Goal: Information Seeking & Learning: Learn about a topic

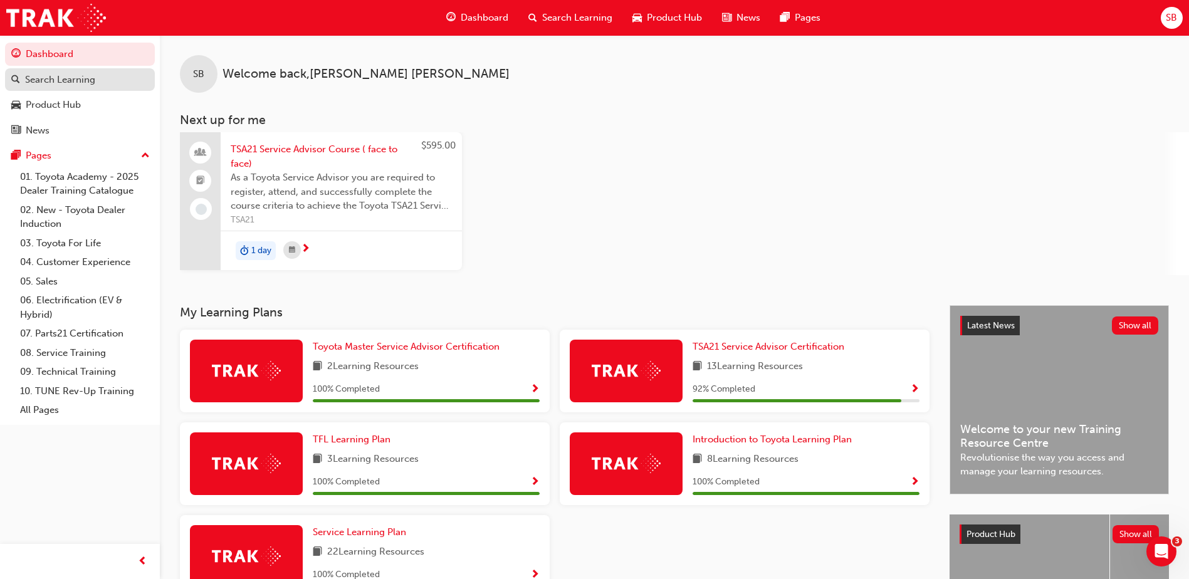
click at [62, 88] on link "Search Learning" at bounding box center [80, 79] width 150 height 23
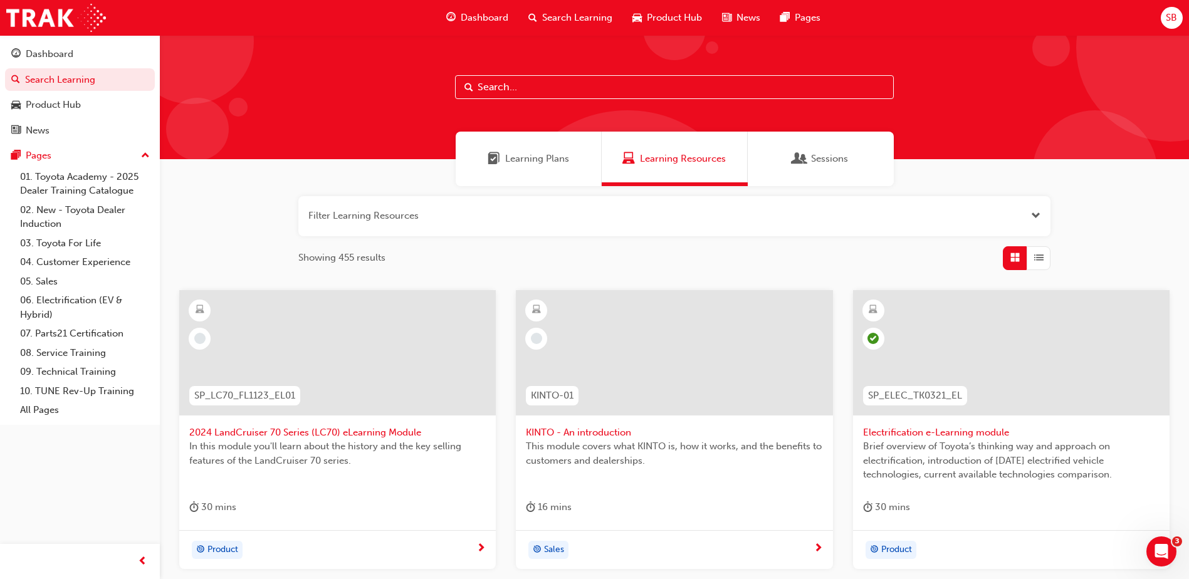
click at [604, 87] on input "text" at bounding box center [674, 87] width 439 height 24
type input "charging"
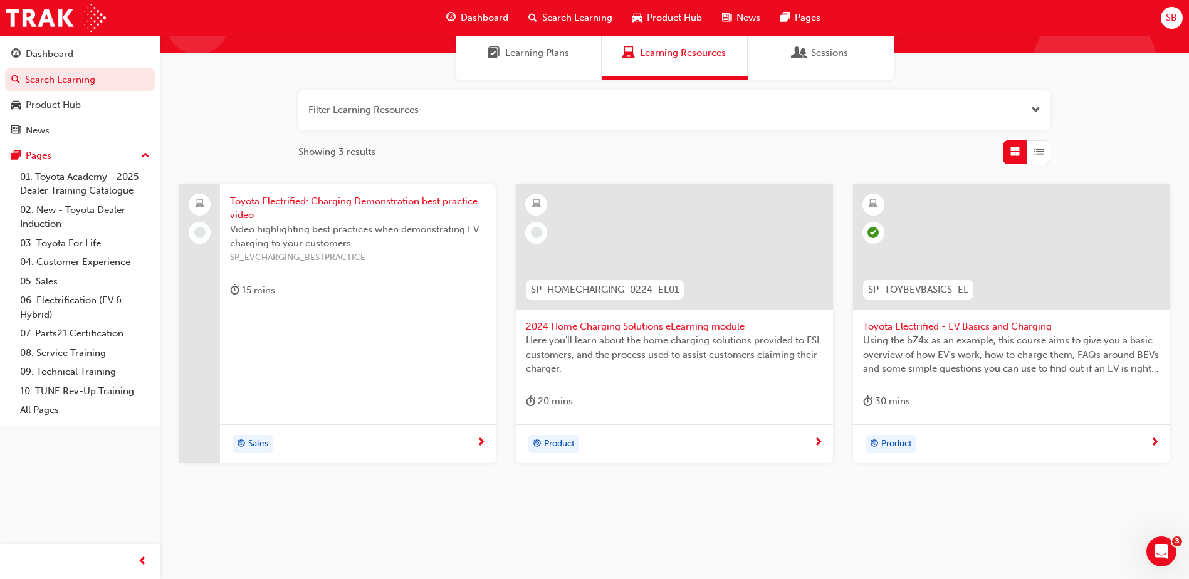
scroll to position [112, 0]
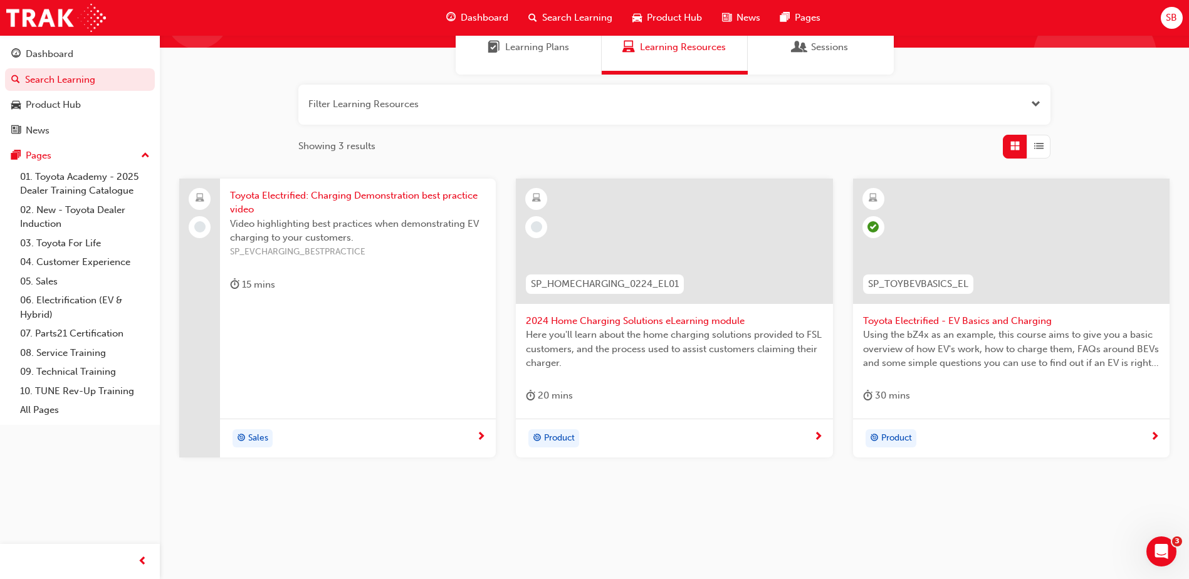
click at [298, 204] on span "Toyota Electrified: Charging Demonstration best practice video" at bounding box center [358, 203] width 256 height 28
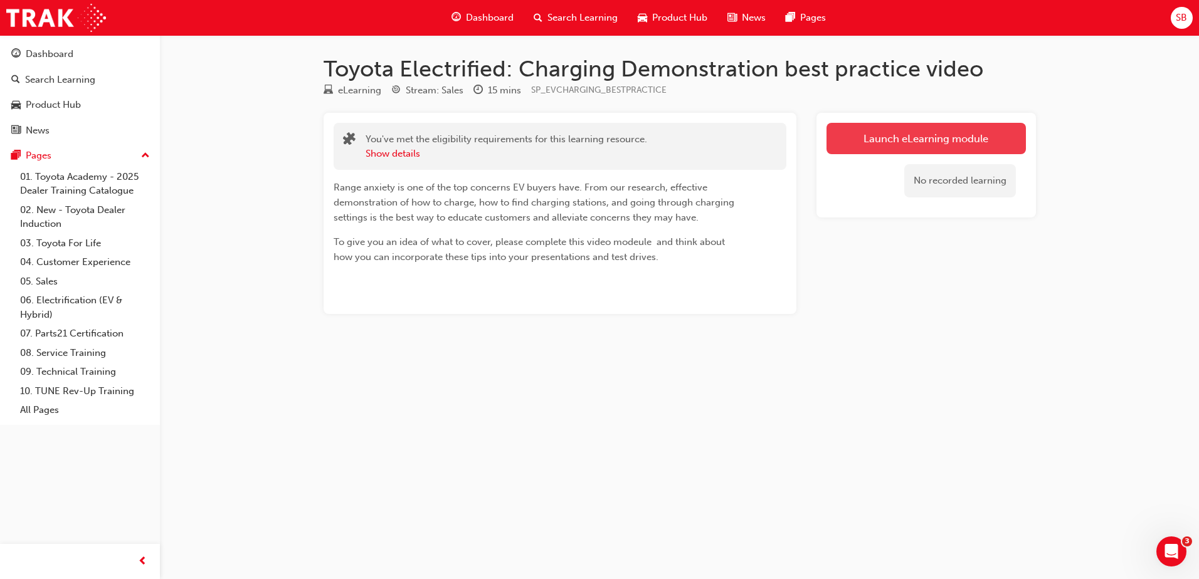
click at [922, 141] on link "Launch eLearning module" at bounding box center [925, 138] width 199 height 31
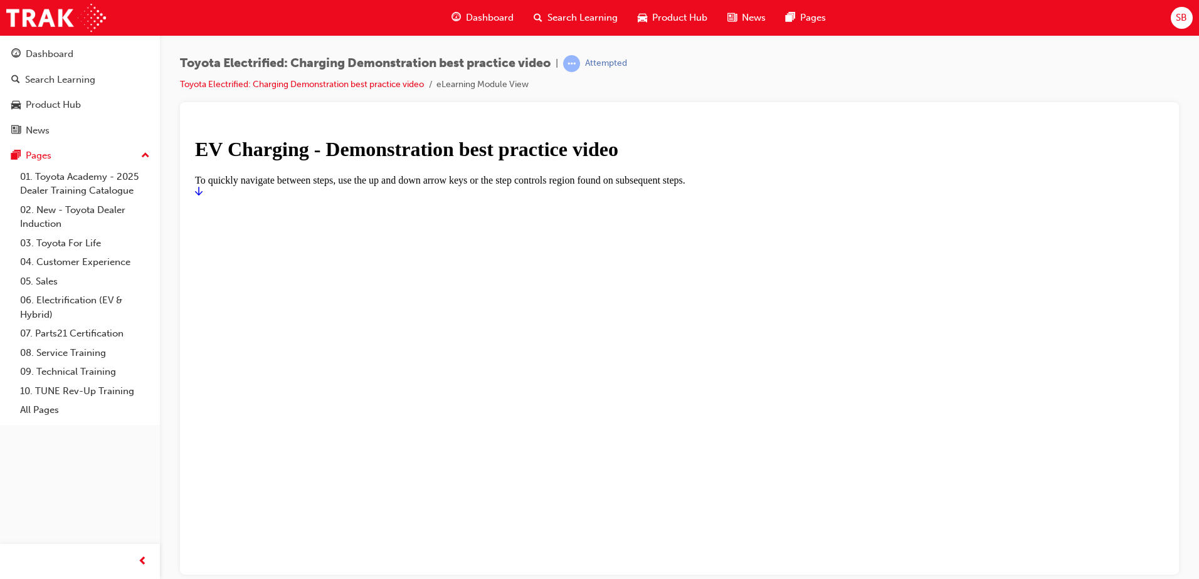
click at [764, 161] on h1 "EV Charging - Demonstration best practice video" at bounding box center [679, 148] width 969 height 23
click at [203, 196] on link "Start" at bounding box center [199, 191] width 8 height 11
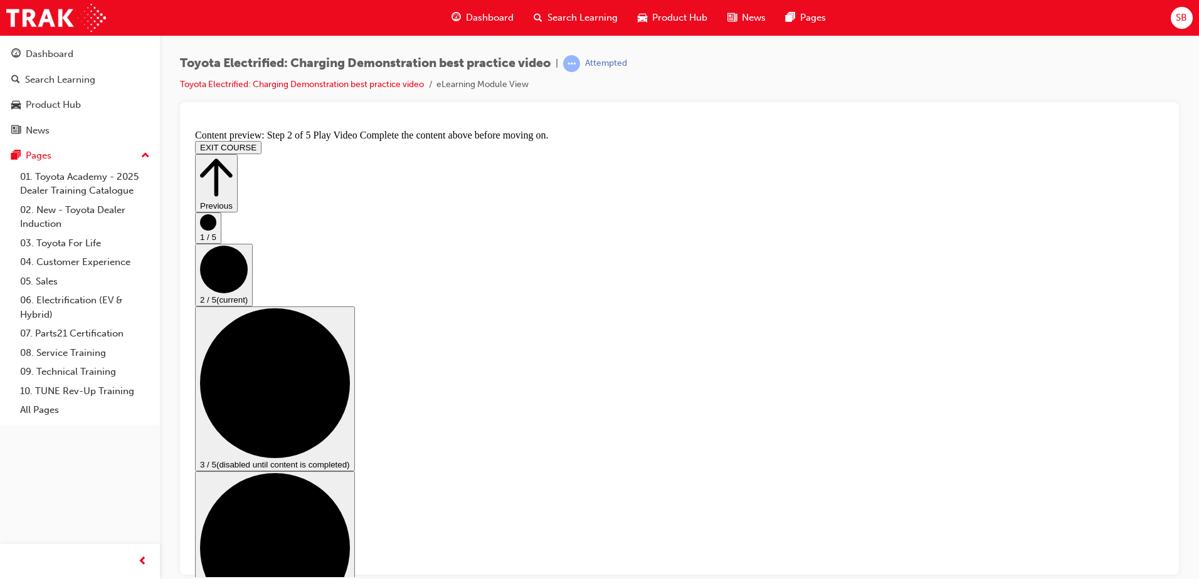
click at [905, 70] on div "Toyota Electrified: Charging Demonstration best practice video | Attempted Toyo…" at bounding box center [679, 78] width 999 height 47
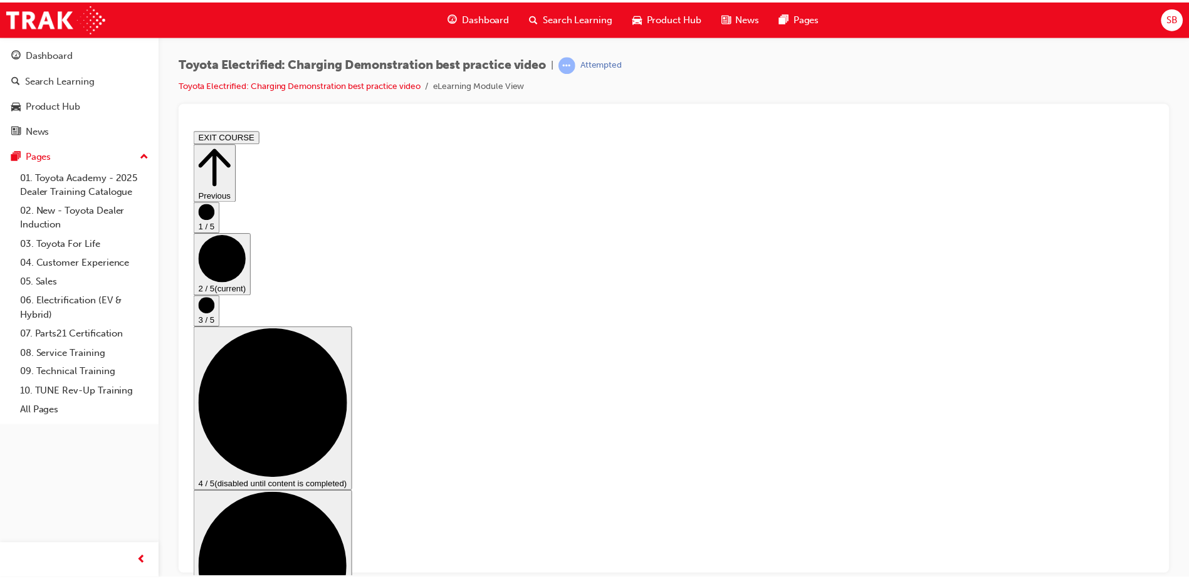
scroll to position [438, 0]
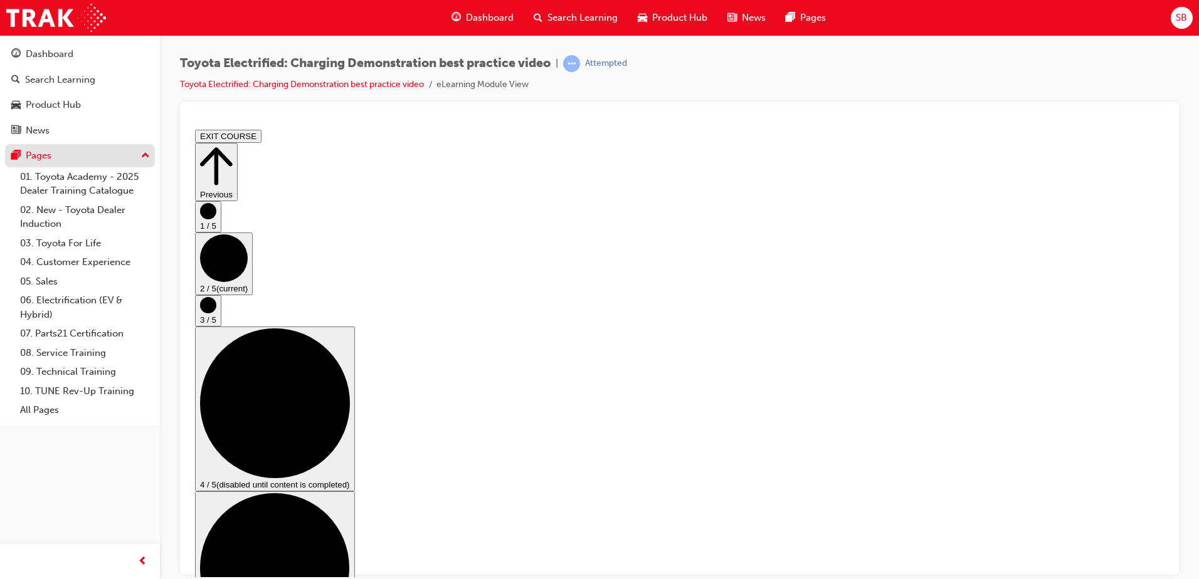
click at [92, 155] on div "Pages" at bounding box center [79, 156] width 137 height 16
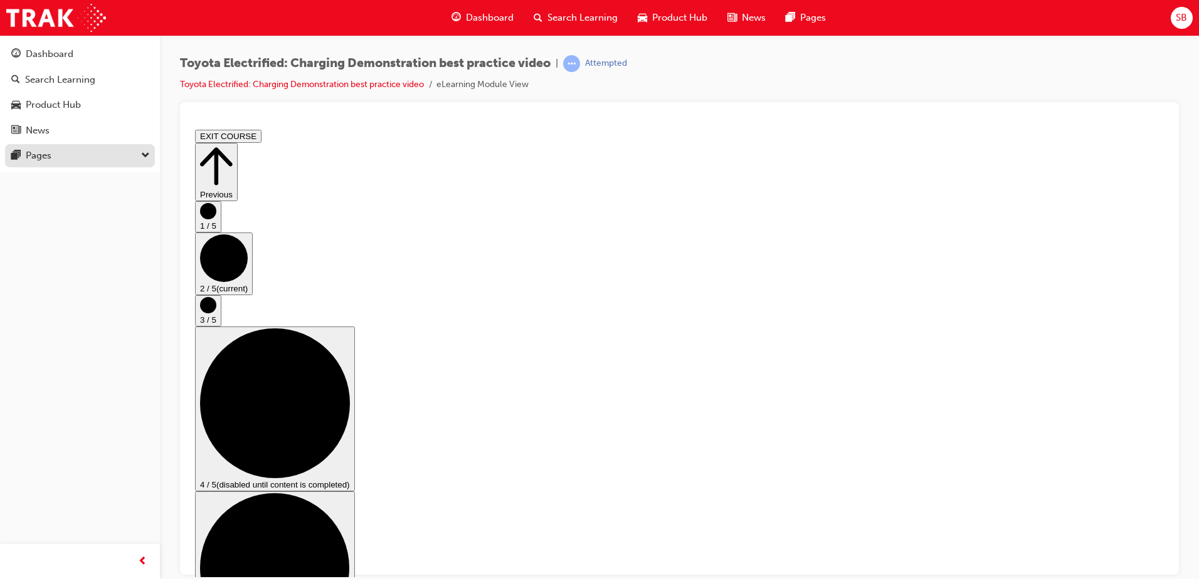
click at [83, 155] on div "Pages" at bounding box center [79, 156] width 137 height 16
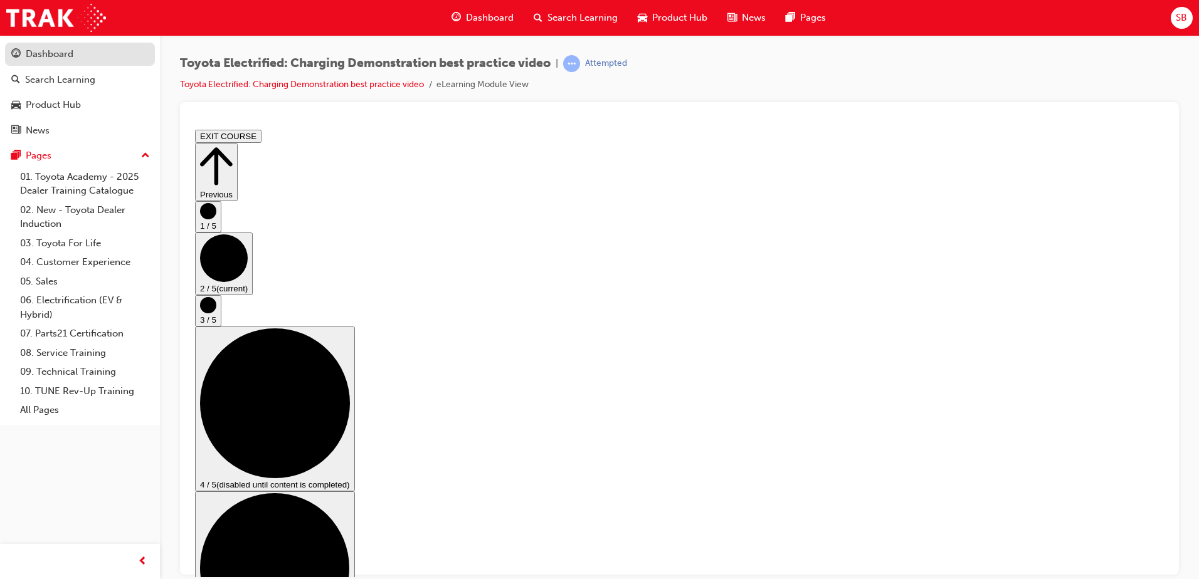
click at [48, 56] on div "Dashboard" at bounding box center [50, 54] width 48 height 14
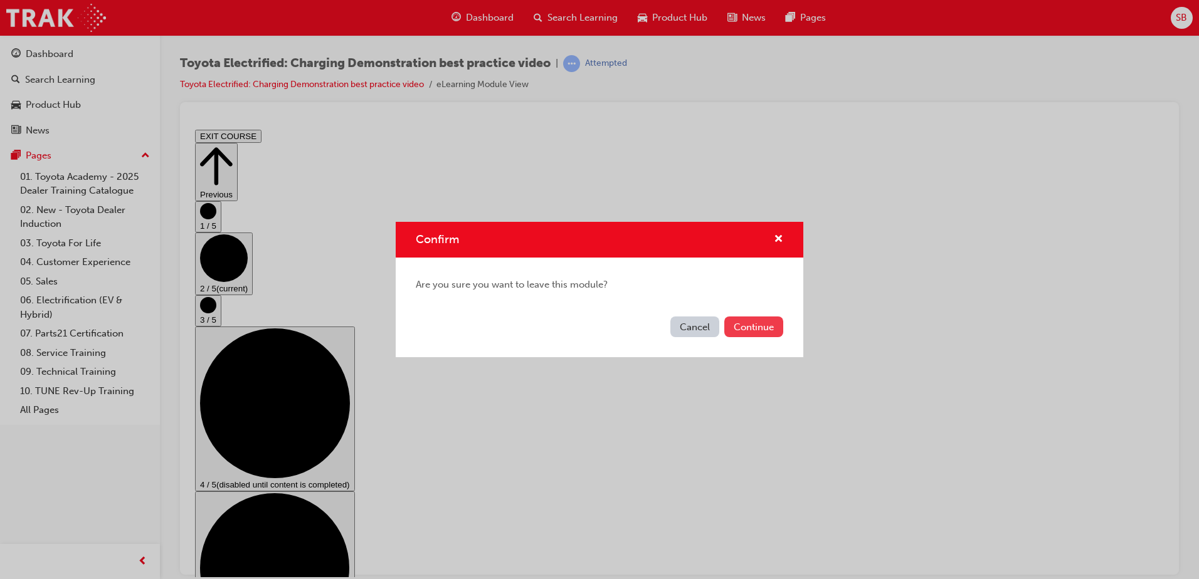
click at [749, 331] on button "Continue" at bounding box center [753, 327] width 59 height 21
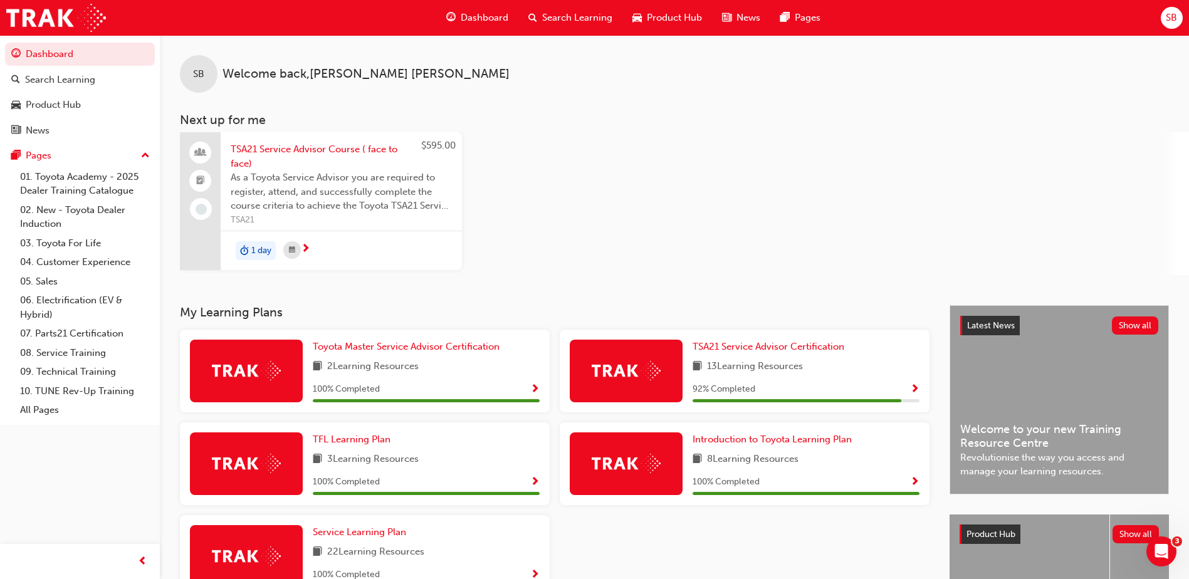
click at [570, 14] on span "Search Learning" at bounding box center [577, 18] width 70 height 14
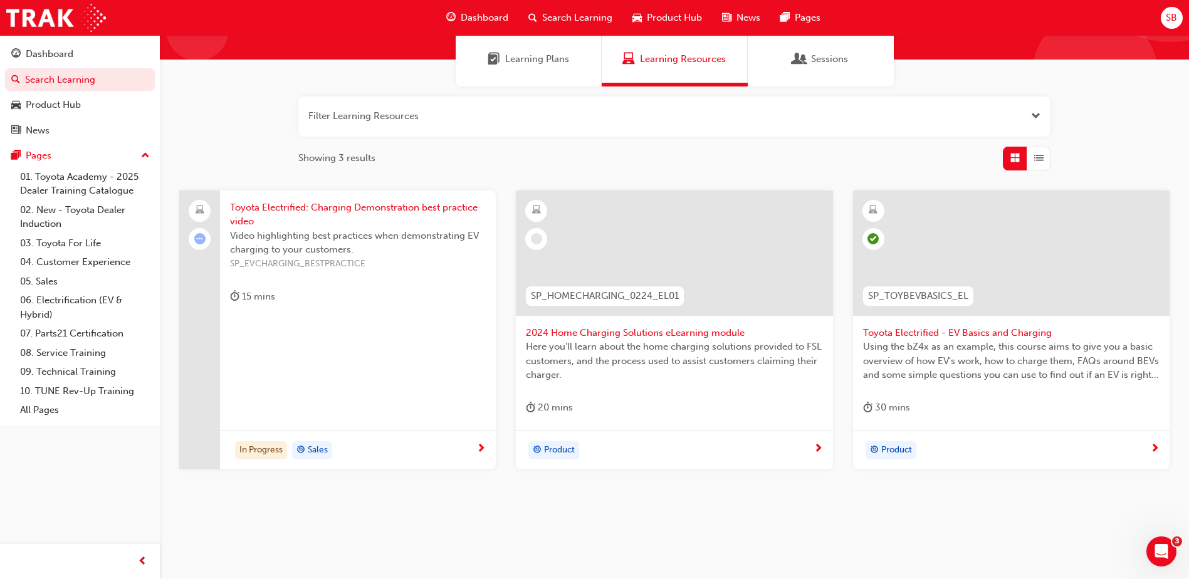
scroll to position [112, 0]
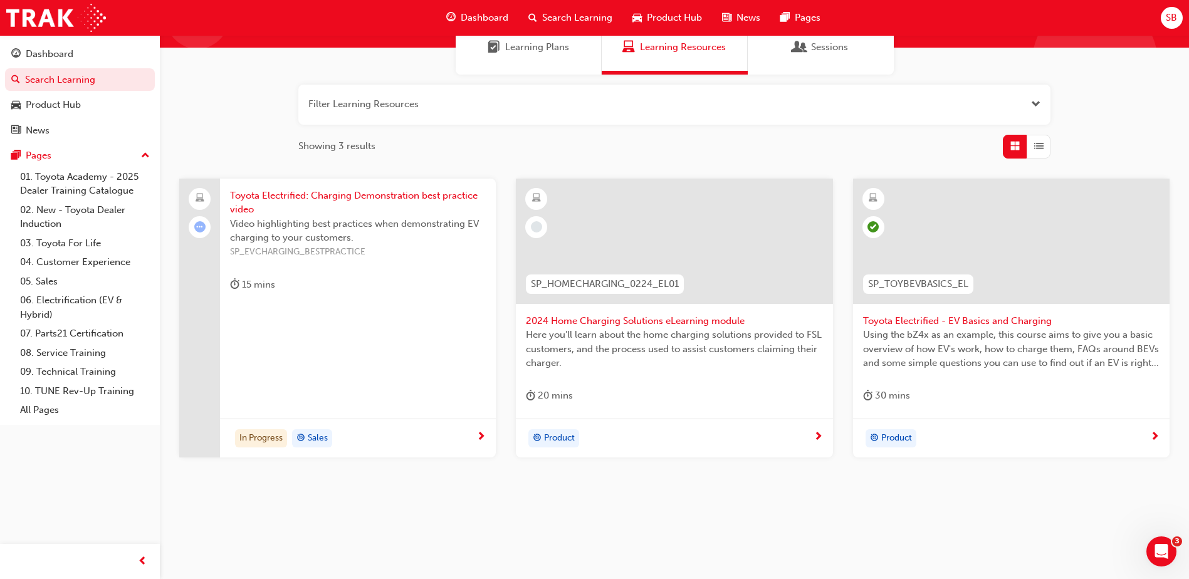
click at [314, 327] on div "Toyota Electrified: Charging Demonstration best practice video Video highlighti…" at bounding box center [358, 319] width 276 height 280
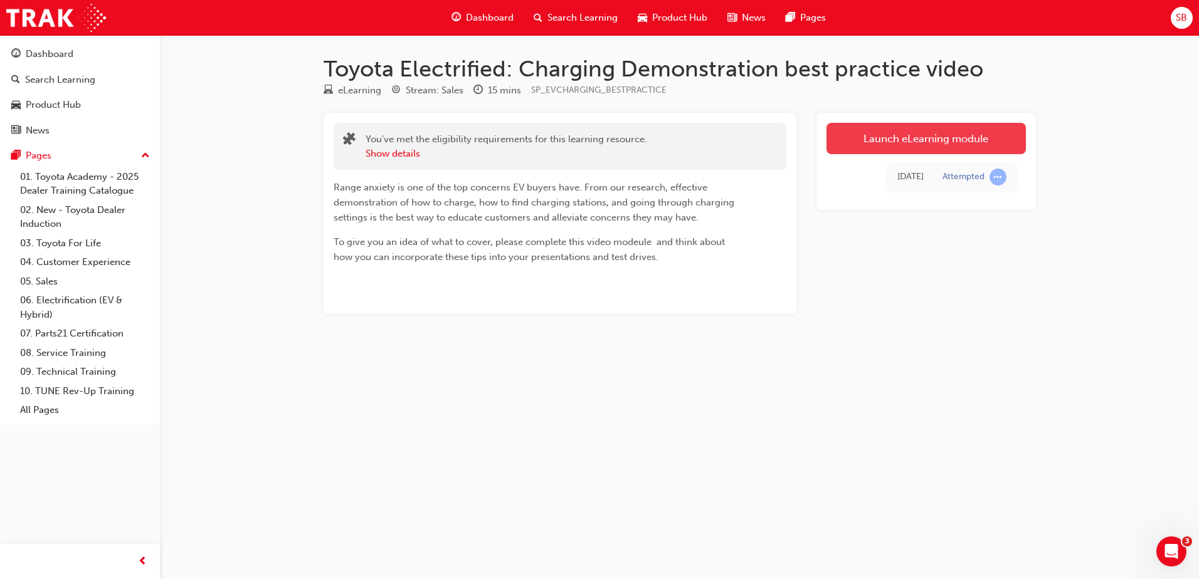
click at [885, 134] on link "Launch eLearning module" at bounding box center [925, 138] width 199 height 31
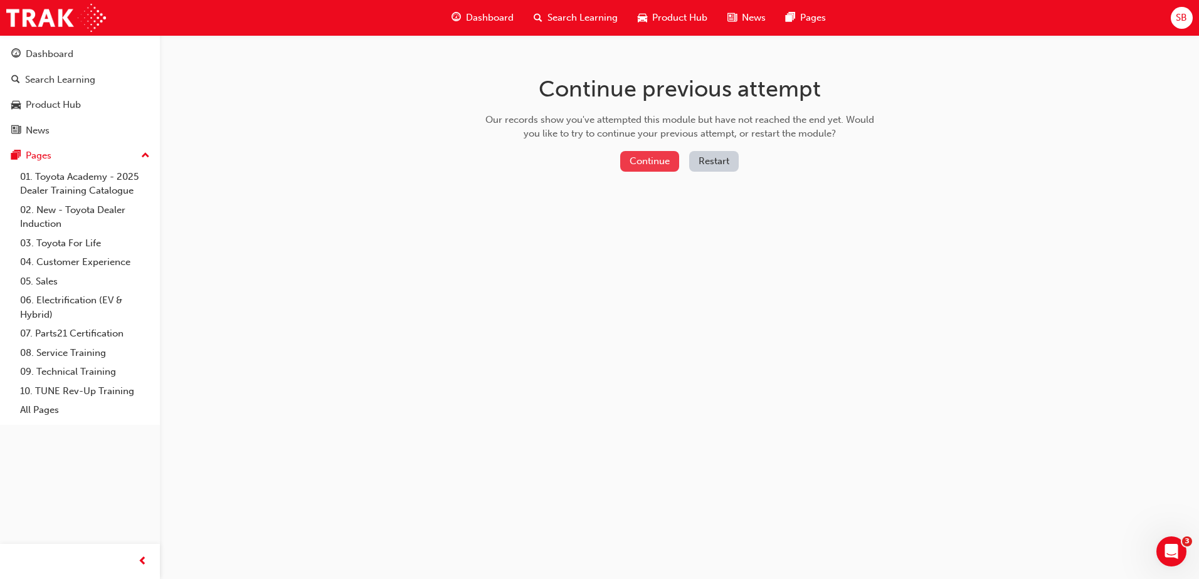
click at [638, 161] on button "Continue" at bounding box center [649, 161] width 59 height 21
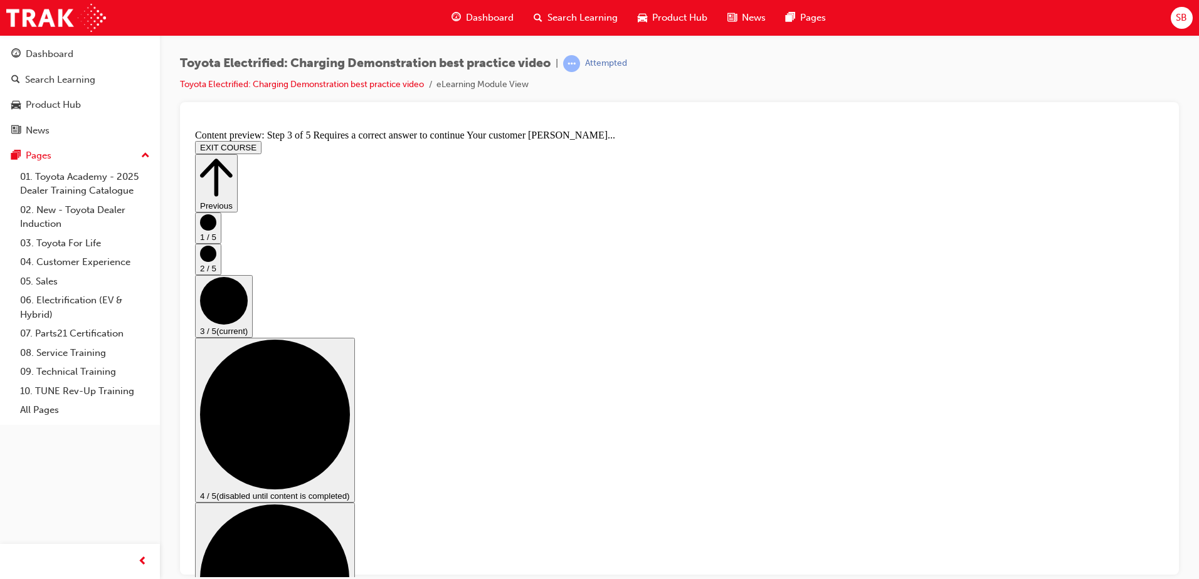
scroll to position [63, 0]
checkbox input "true"
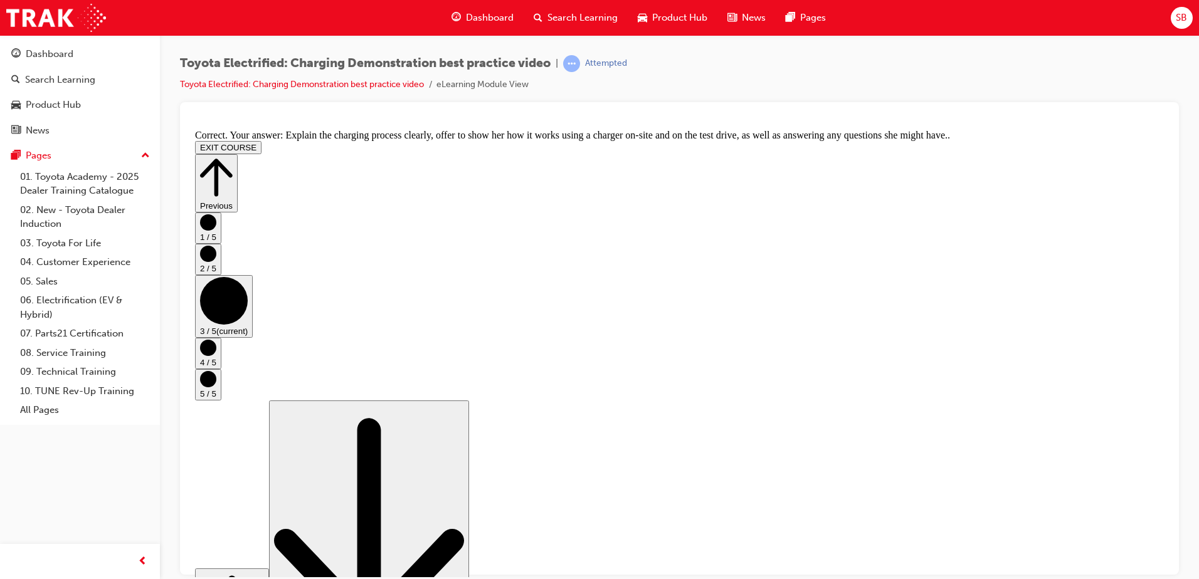
scroll to position [229, 0]
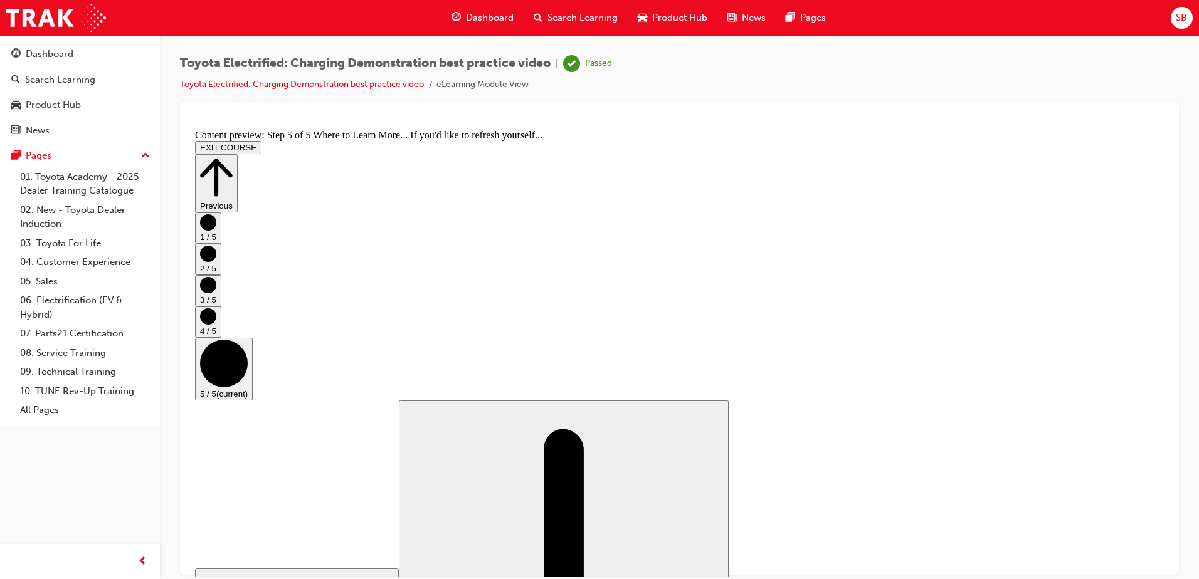
drag, startPoint x: 1137, startPoint y: 551, endPoint x: 1107, endPoint y: 503, distance: 56.4
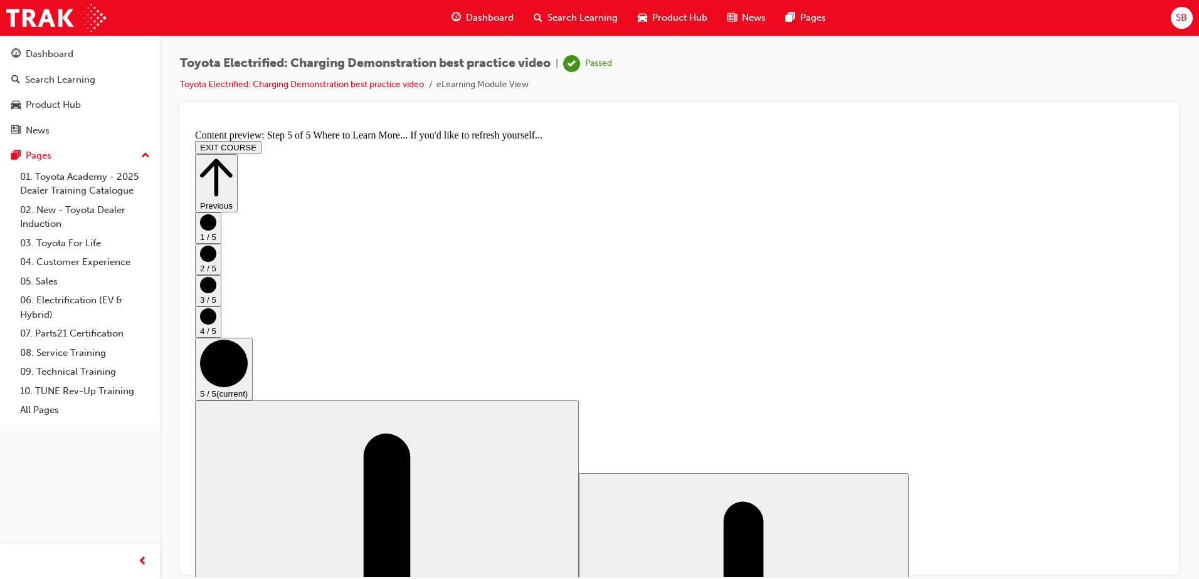
scroll to position [124, 0]
click at [261, 140] on button "EXIT COURSE" at bounding box center [228, 146] width 66 height 13
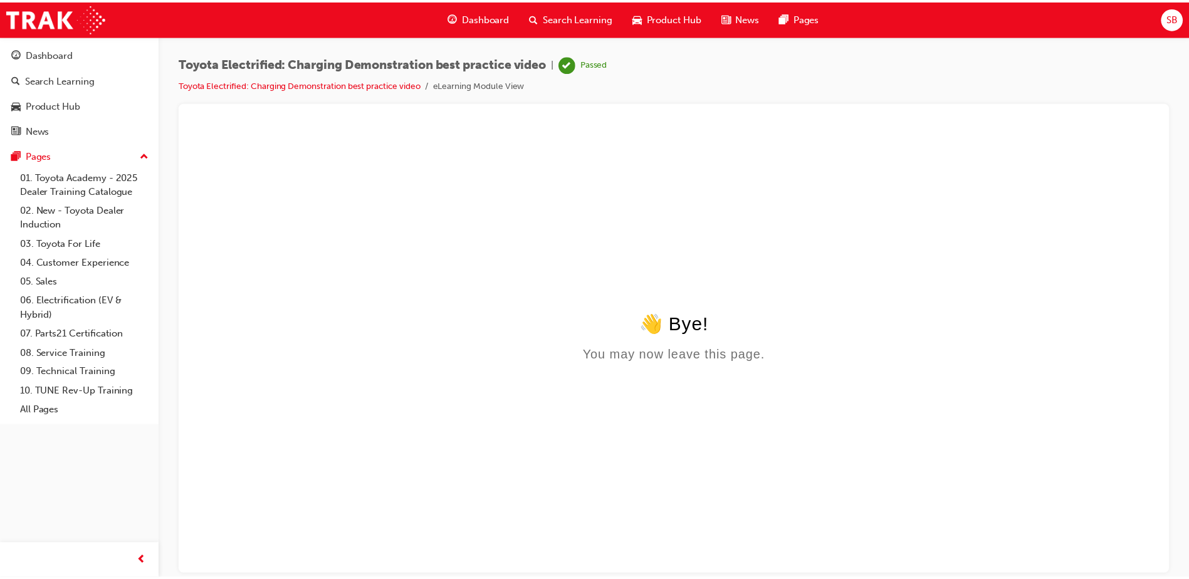
scroll to position [0, 0]
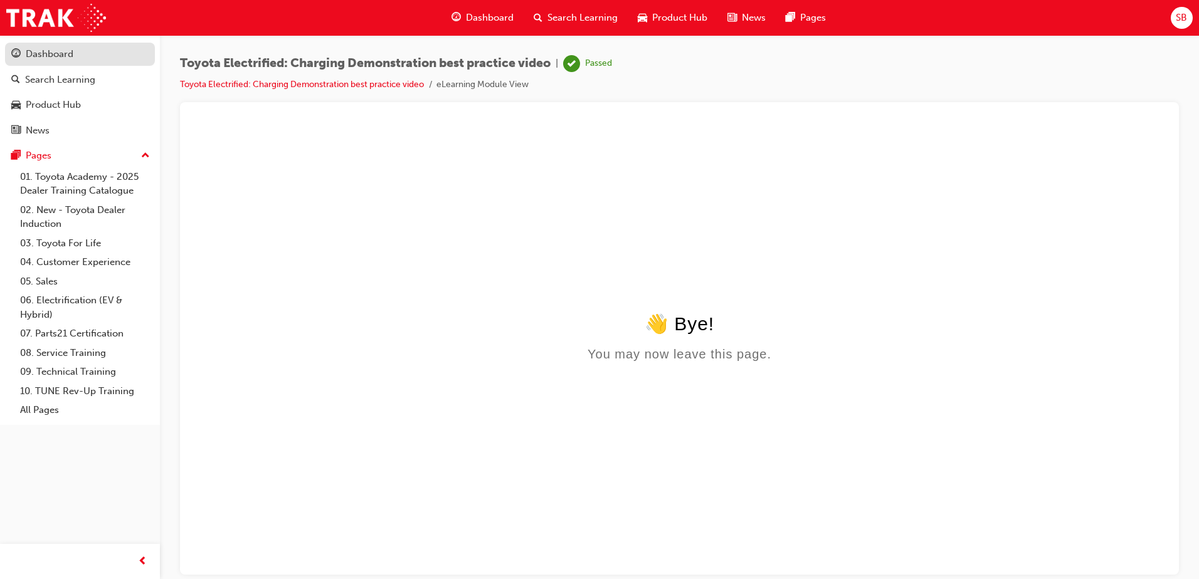
click at [57, 55] on div "Dashboard" at bounding box center [50, 54] width 48 height 14
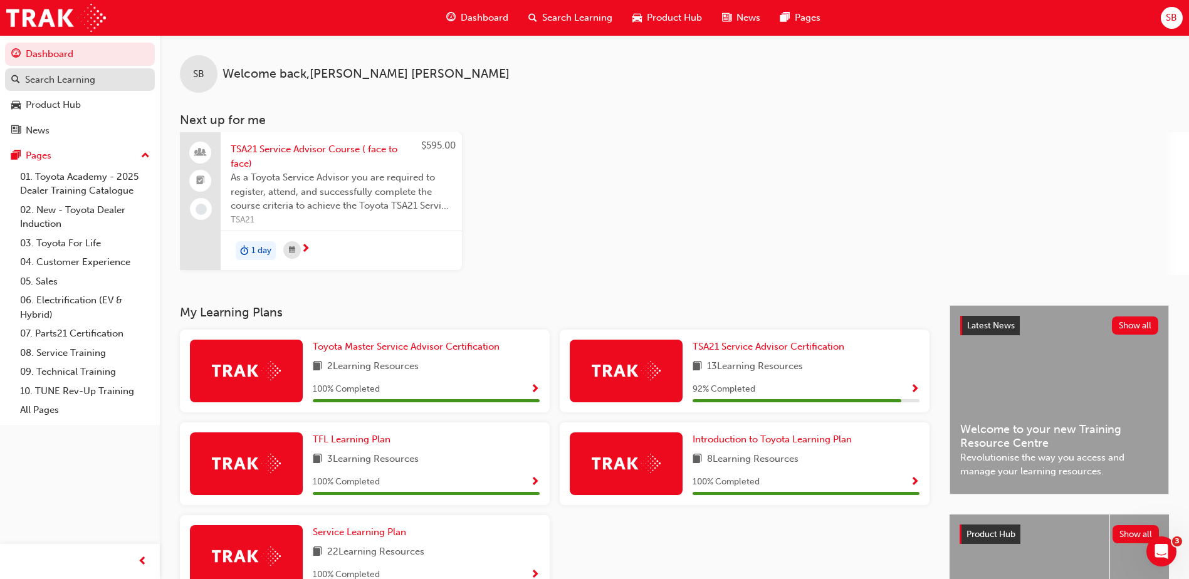
click at [82, 75] on div "Search Learning" at bounding box center [60, 80] width 70 height 14
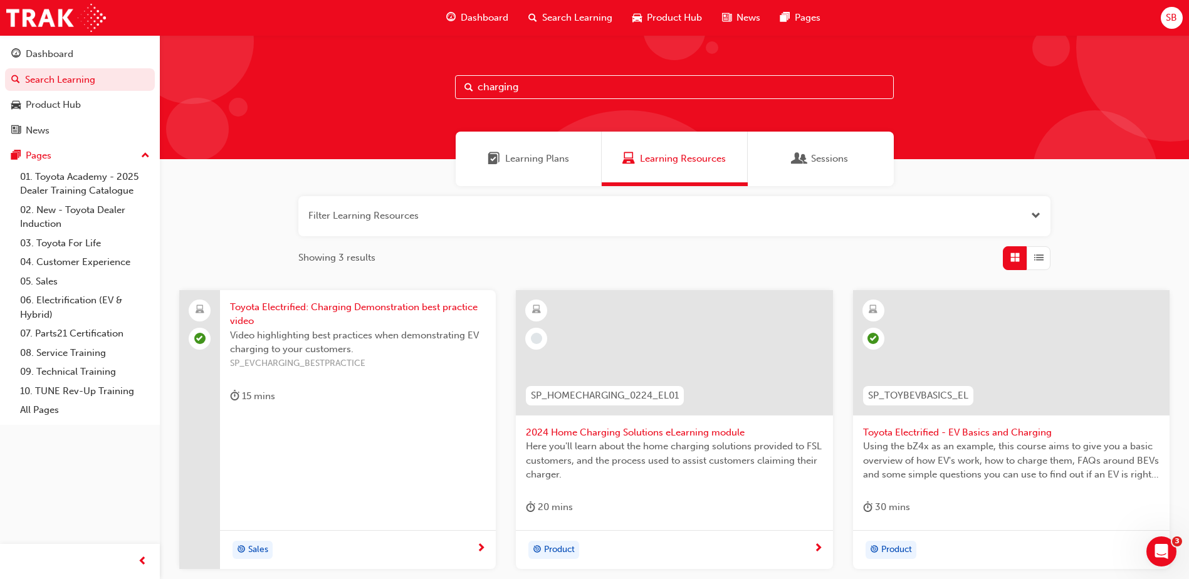
click at [219, 203] on div "Filter Learning Resources Showing 3 results Toyota Electrified: Charging Demons…" at bounding box center [675, 403] width 1030 height 434
